Goal: Task Accomplishment & Management: Use online tool/utility

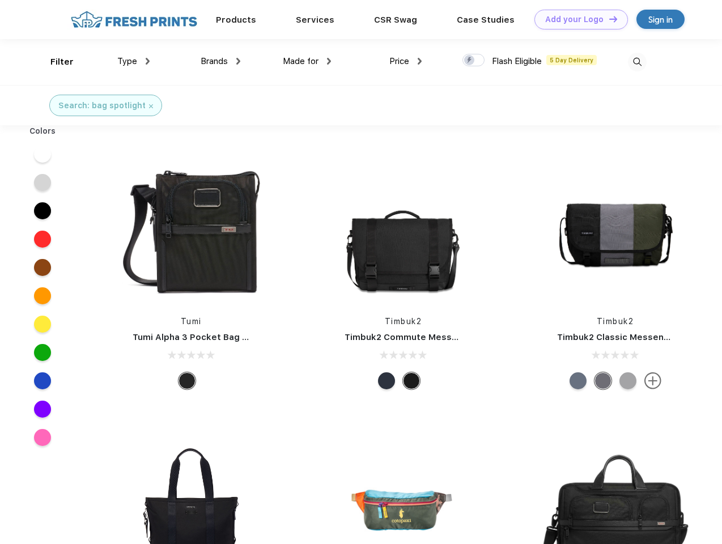
click at [577, 19] on link "Add your Logo Design Tool" at bounding box center [580, 20] width 93 height 20
click at [0, 0] on div "Design Tool" at bounding box center [0, 0] width 0 height 0
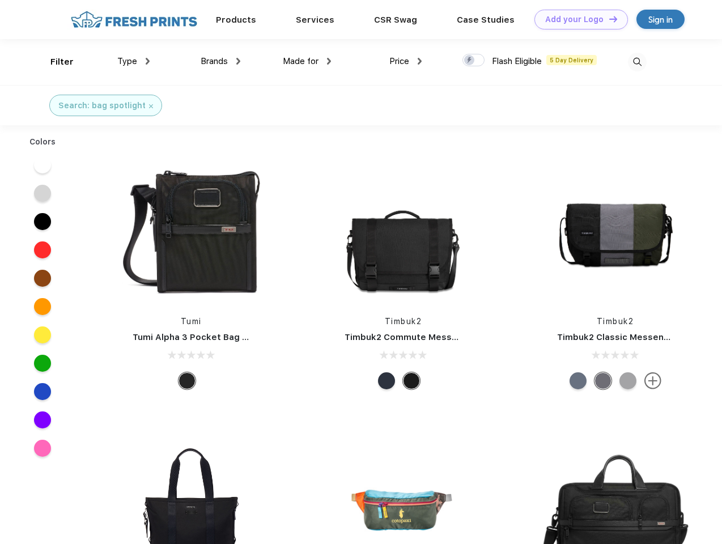
click at [608, 19] on link "Add your Logo Design Tool" at bounding box center [580, 20] width 93 height 20
click at [54, 62] on div "Filter" at bounding box center [61, 62] width 23 height 13
click at [134, 61] on span "Type" at bounding box center [127, 61] width 20 height 10
click at [220, 61] on span "Brands" at bounding box center [214, 61] width 27 height 10
click at [307, 61] on span "Made for" at bounding box center [301, 61] width 36 height 10
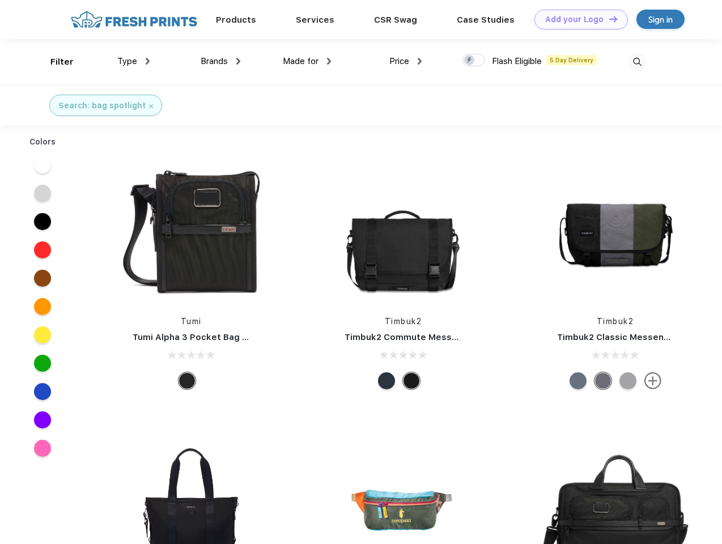
click at [406, 61] on span "Price" at bounding box center [399, 61] width 20 height 10
click at [474, 61] on div at bounding box center [473, 60] width 22 height 12
click at [470, 61] on input "checkbox" at bounding box center [465, 56] width 7 height 7
click at [637, 62] on img at bounding box center [637, 62] width 19 height 19
